Goal: Information Seeking & Learning: Learn about a topic

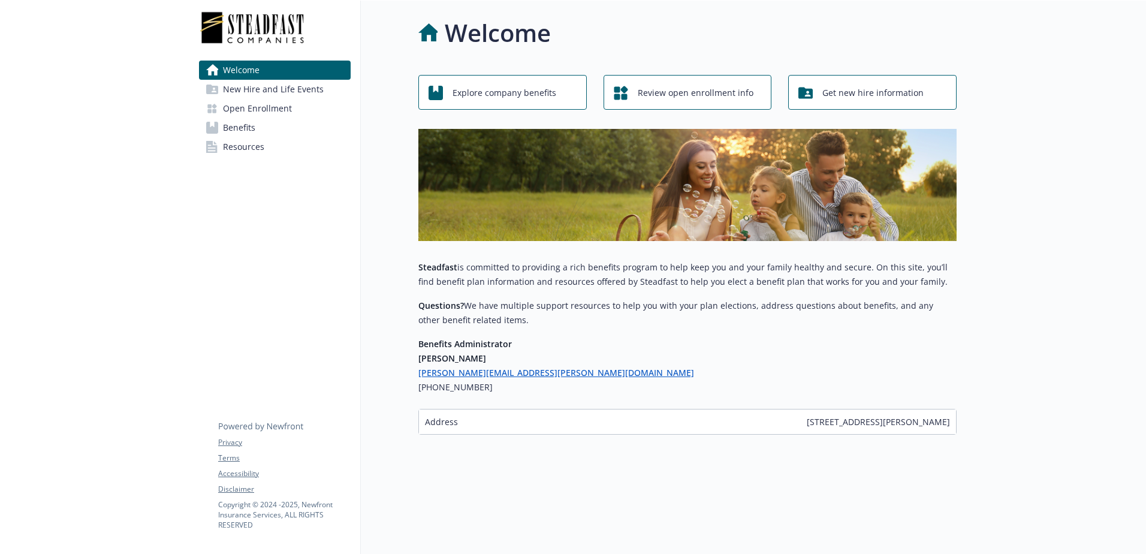
click at [240, 146] on span "Resources" at bounding box center [243, 146] width 41 height 19
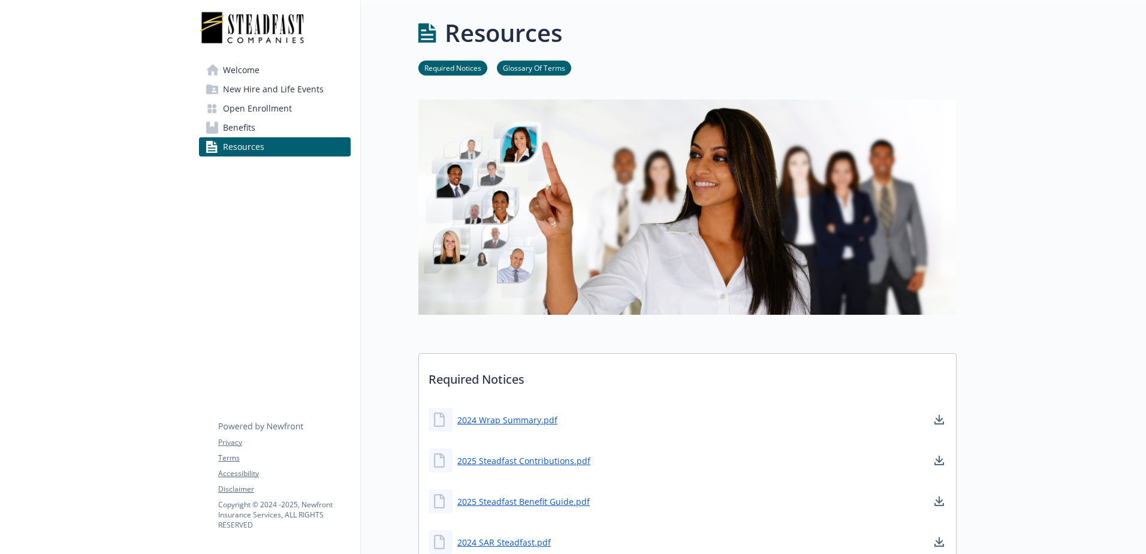
scroll to position [240, 0]
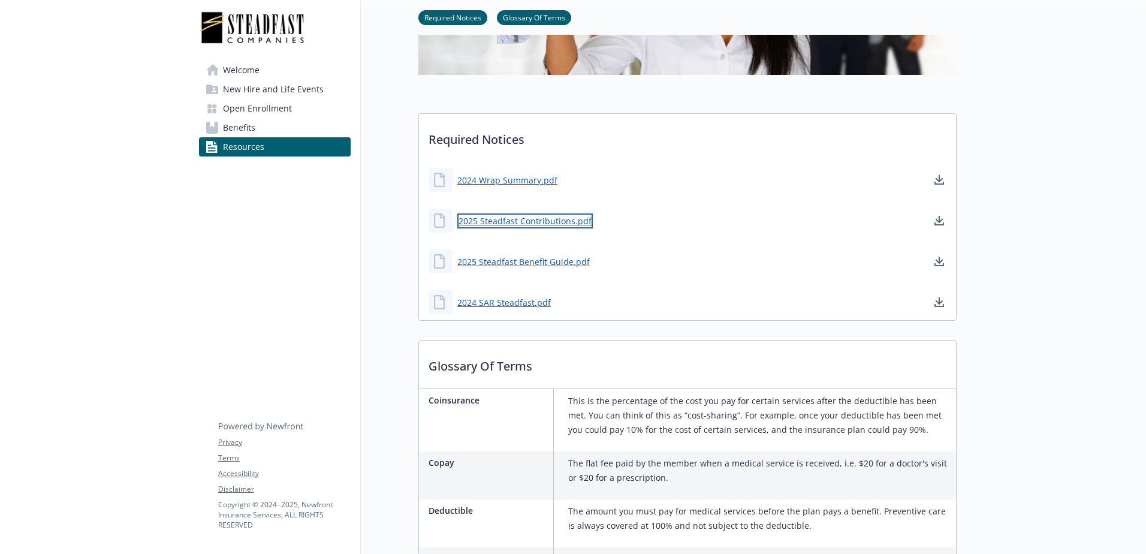
click at [514, 219] on link "2025 Steadfast Contributions.pdf" at bounding box center [525, 220] width 136 height 15
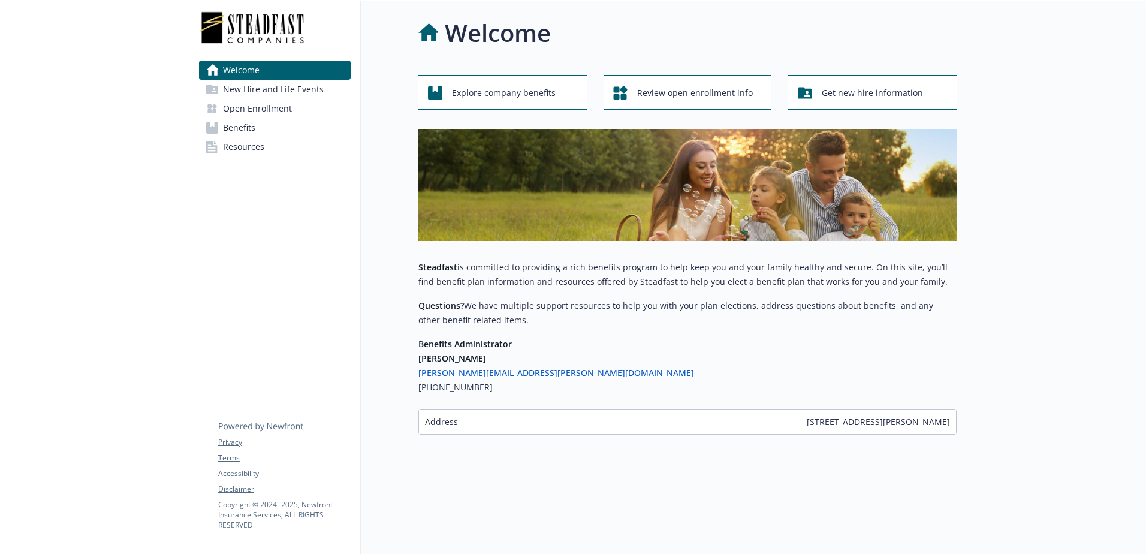
click at [256, 121] on link "Benefits" at bounding box center [275, 127] width 152 height 19
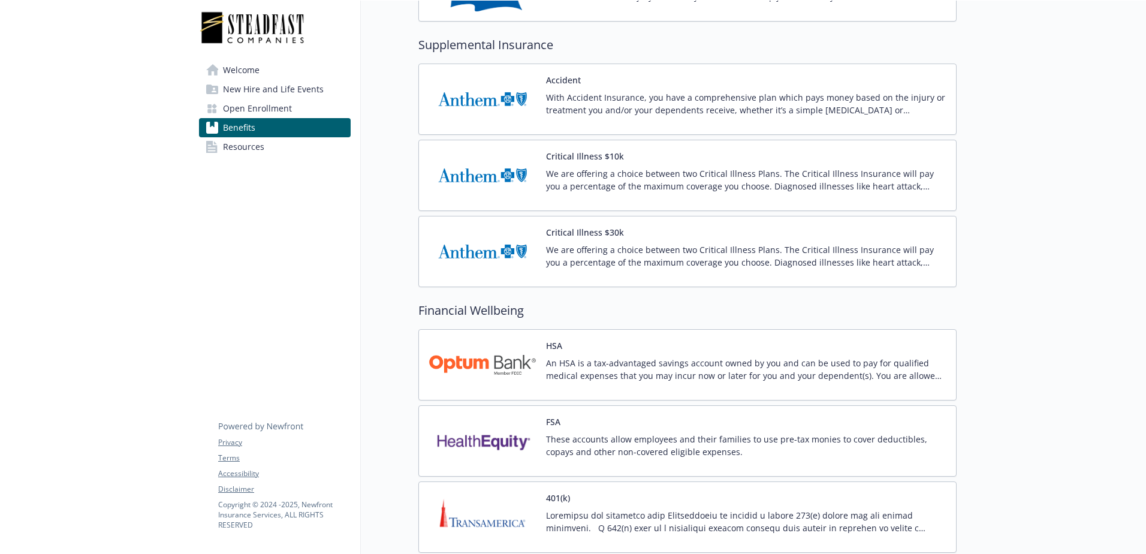
click at [648, 462] on div "These accounts allow employees and their families to use pre-tax monies to cove…" at bounding box center [746, 450] width 401 height 34
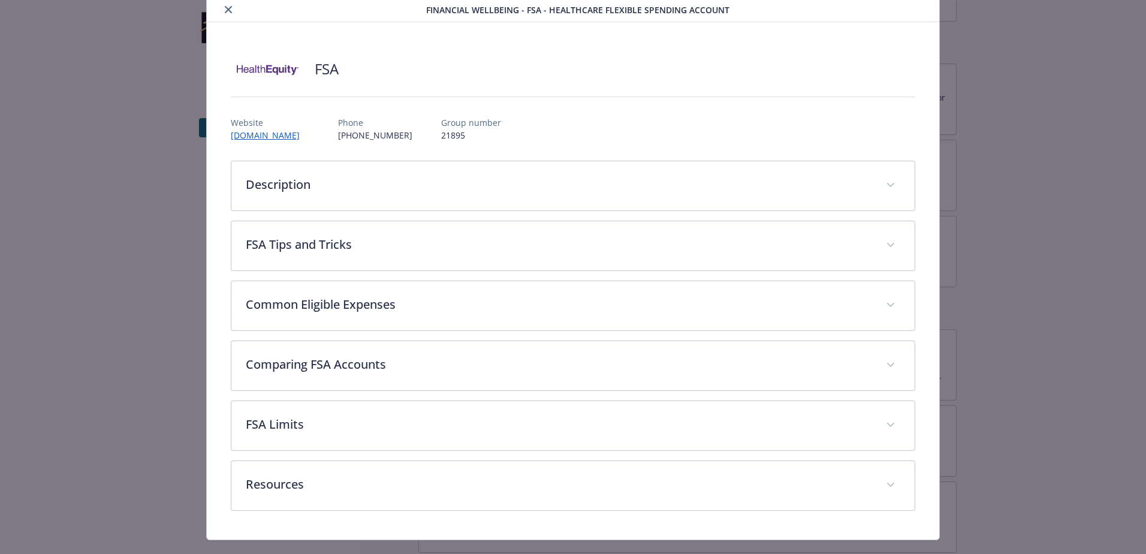
scroll to position [66, 0]
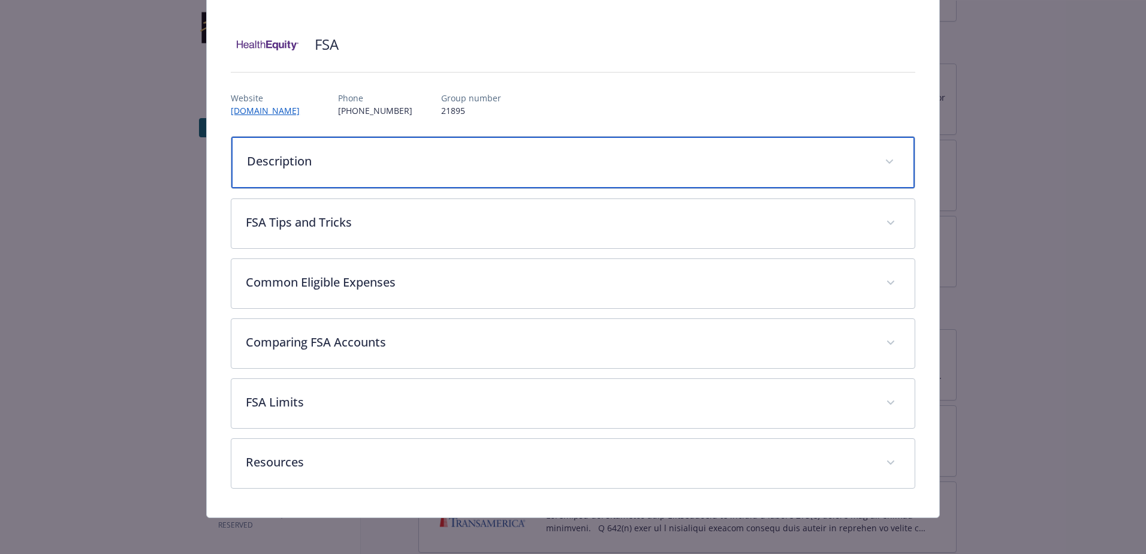
click at [410, 155] on p "Description" at bounding box center [559, 161] width 624 height 18
